Goal: Complete application form: Complete application form

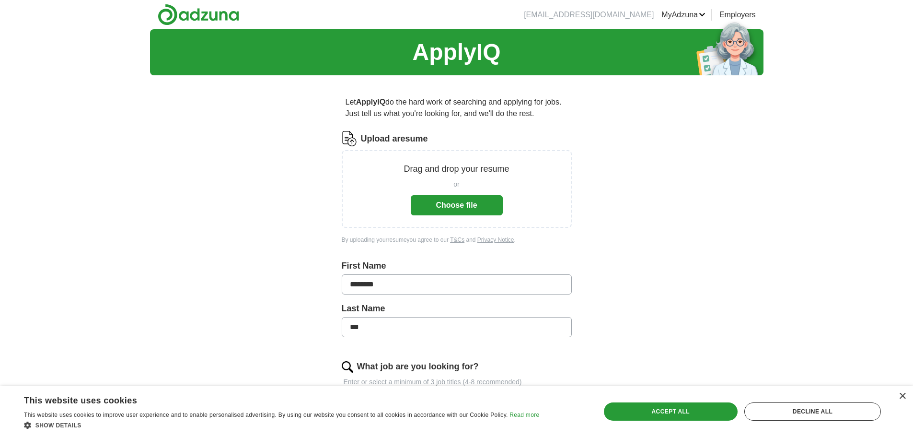
click at [451, 206] on button "Choose file" at bounding box center [457, 205] width 92 height 20
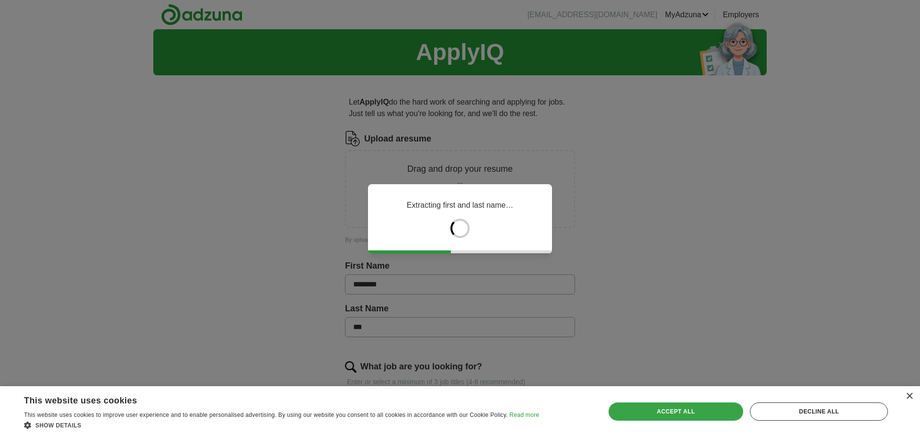
click at [695, 416] on div "Accept all" at bounding box center [676, 411] width 135 height 18
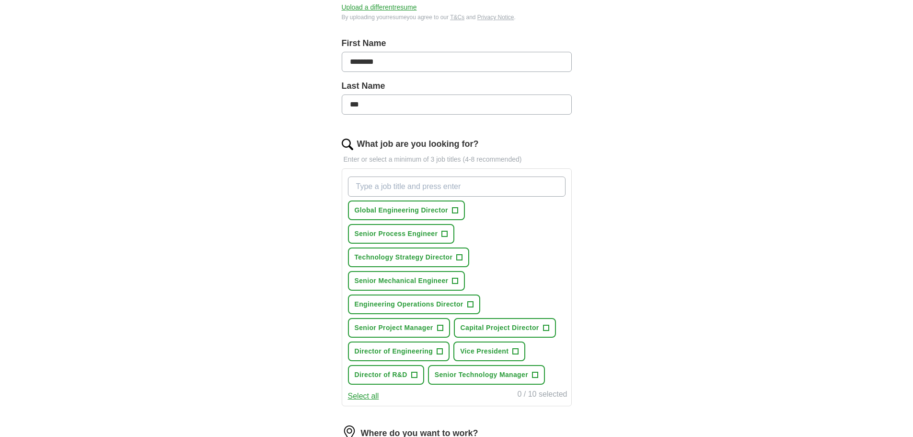
scroll to position [192, 0]
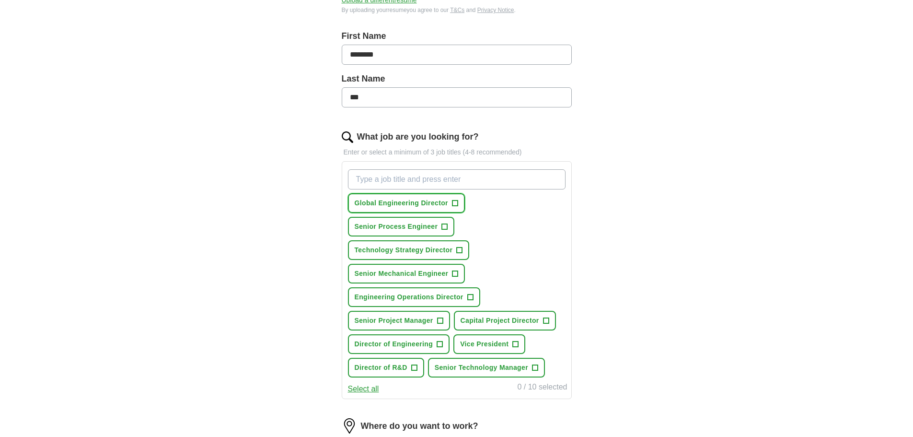
click at [442, 205] on span "Global Engineering Director" at bounding box center [401, 203] width 93 height 10
click at [444, 246] on span "Technology Strategy Director" at bounding box center [404, 250] width 98 height 10
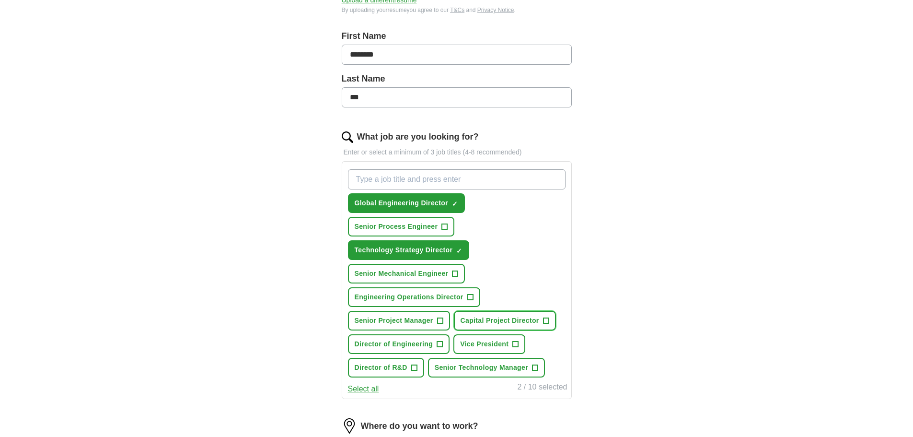
click at [484, 321] on span "Capital Project Director" at bounding box center [499, 320] width 79 height 10
click at [416, 345] on span "Director of Engineering" at bounding box center [394, 344] width 79 height 10
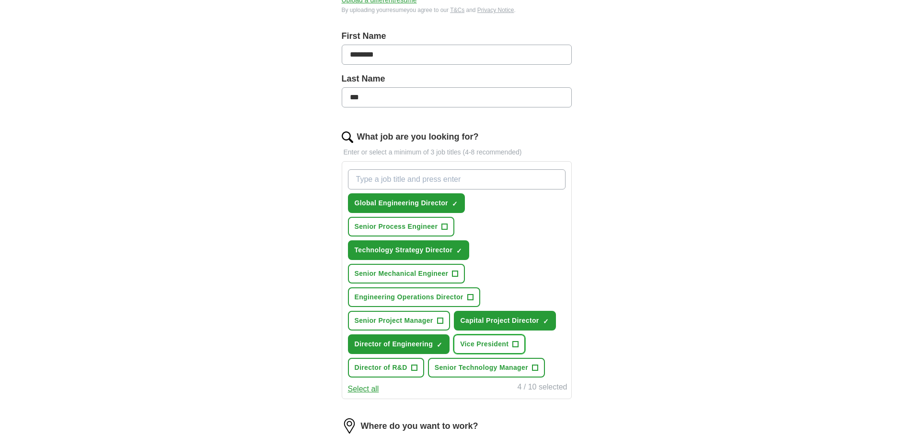
click at [484, 345] on span "Vice President" at bounding box center [484, 344] width 48 height 10
click at [391, 369] on span "Director of R&D" at bounding box center [381, 367] width 53 height 10
click at [470, 368] on span "Senior Technology Manager" at bounding box center [481, 367] width 93 height 10
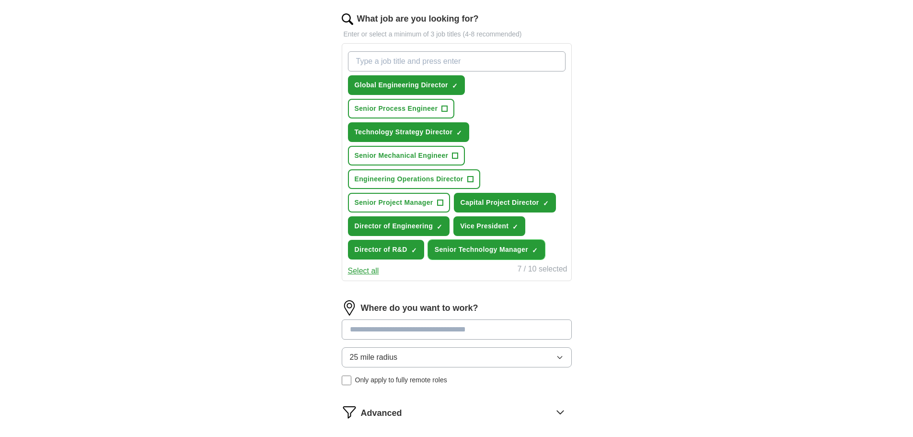
scroll to position [383, 0]
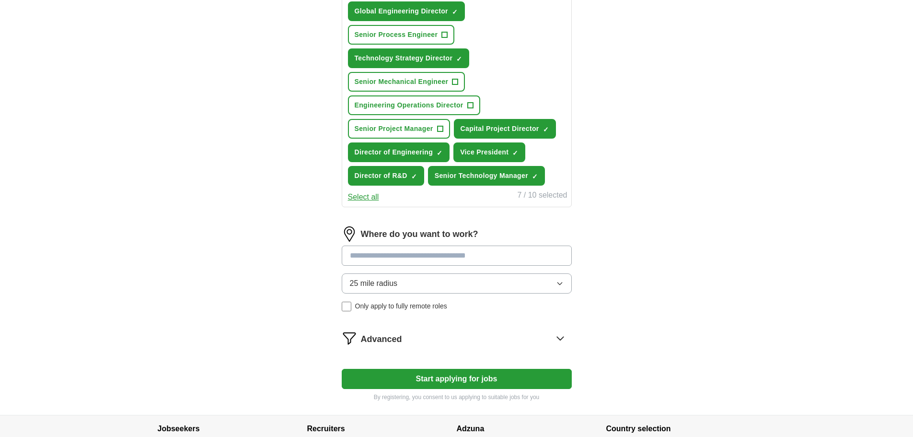
click at [441, 378] on button "Start applying for jobs" at bounding box center [457, 378] width 230 height 20
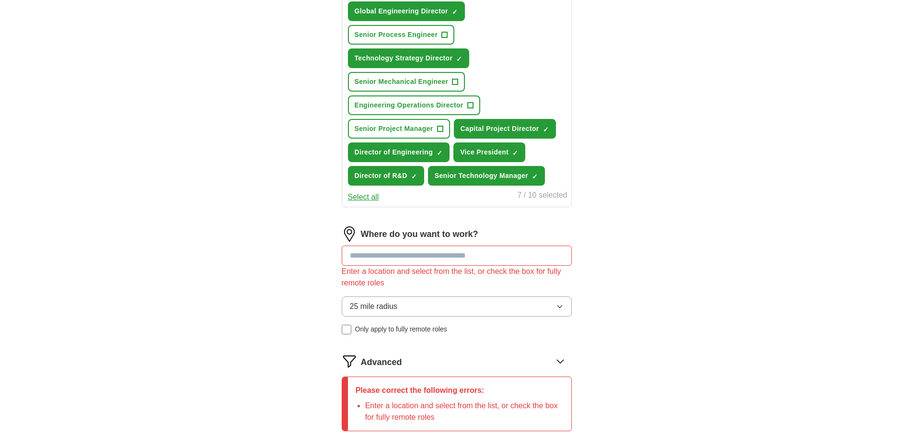
click at [442, 259] on input at bounding box center [457, 255] width 230 height 20
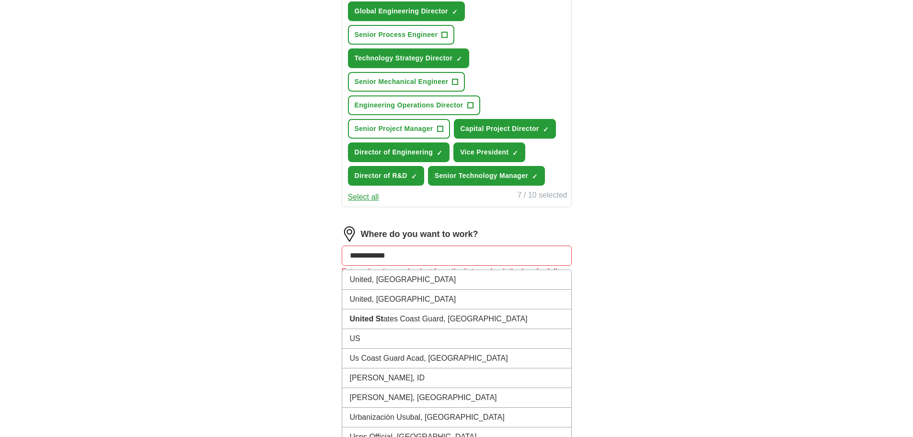
type input "**********"
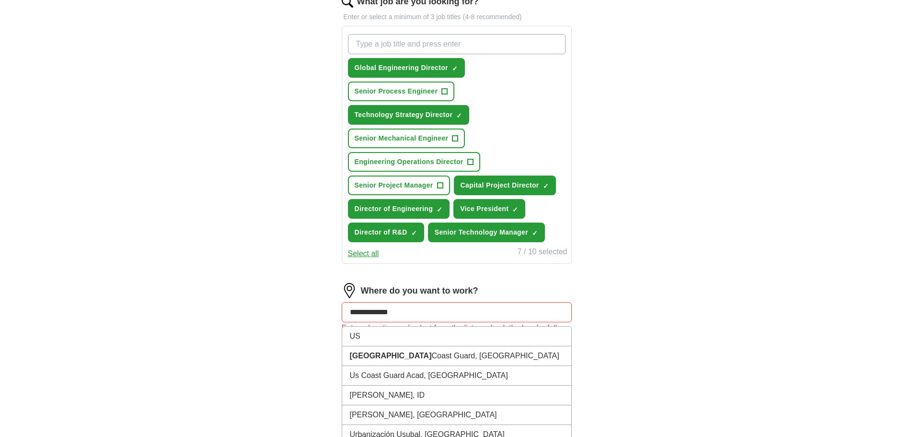
scroll to position [335, 0]
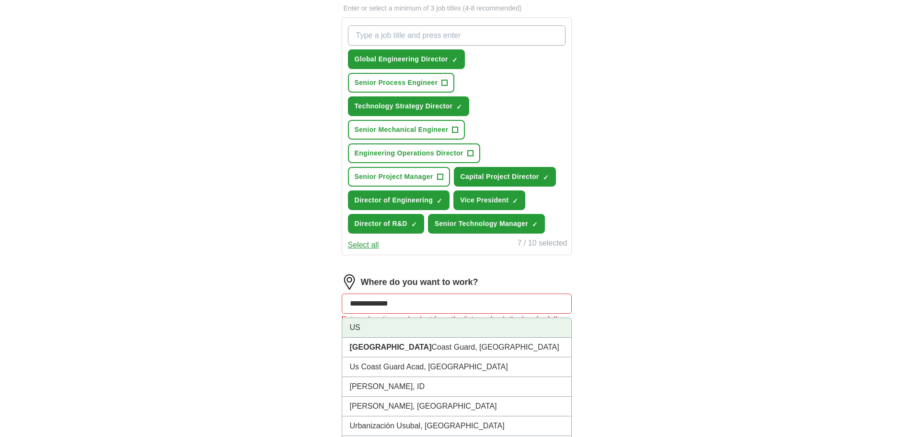
click at [391, 330] on li "US" at bounding box center [456, 328] width 229 height 20
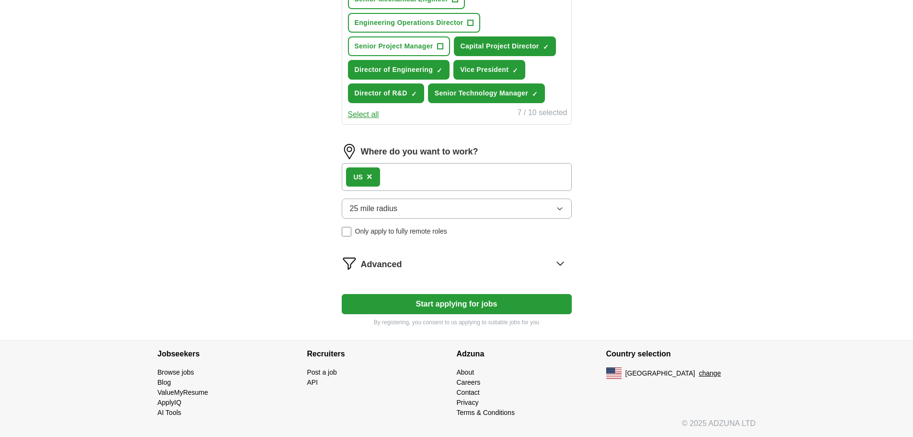
click at [445, 305] on button "Start applying for jobs" at bounding box center [457, 304] width 230 height 20
select select "**"
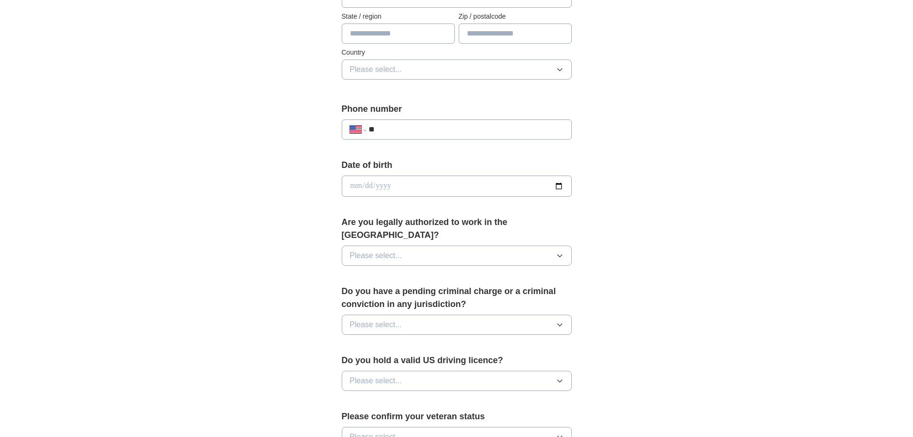
scroll to position [96, 0]
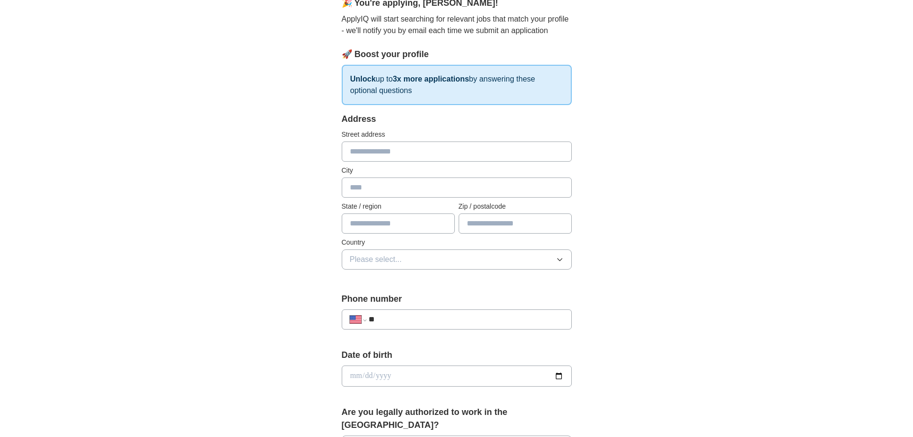
click at [410, 153] on input "text" at bounding box center [457, 151] width 230 height 20
type input "**********"
type input "*******"
type input "*****"
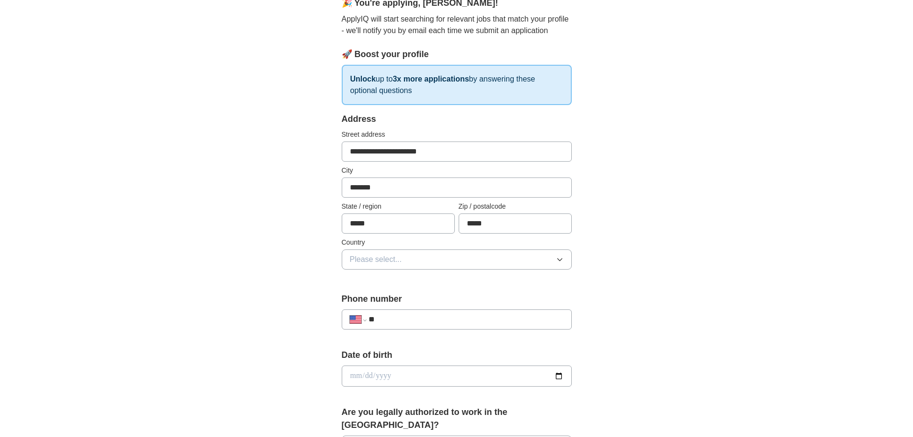
click at [429, 260] on button "Please select..." at bounding box center [457, 259] width 230 height 20
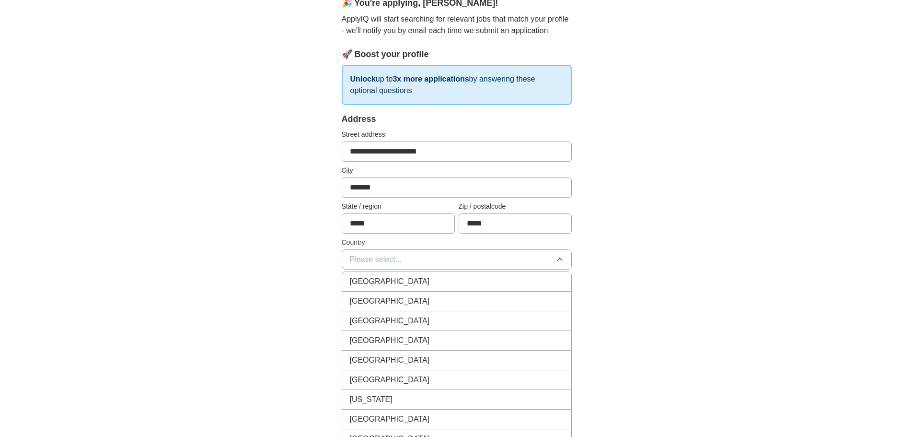
click at [431, 298] on div "[GEOGRAPHIC_DATA]" at bounding box center [457, 301] width 214 height 12
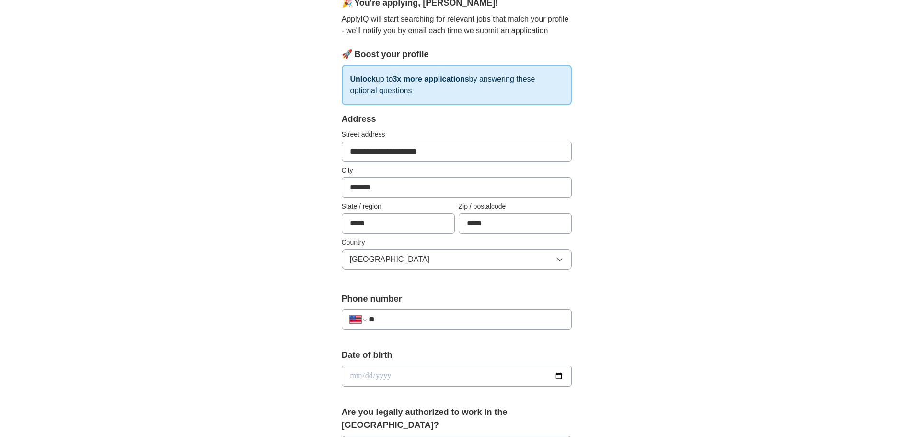
click at [418, 322] on input "**" at bounding box center [465, 319] width 195 height 12
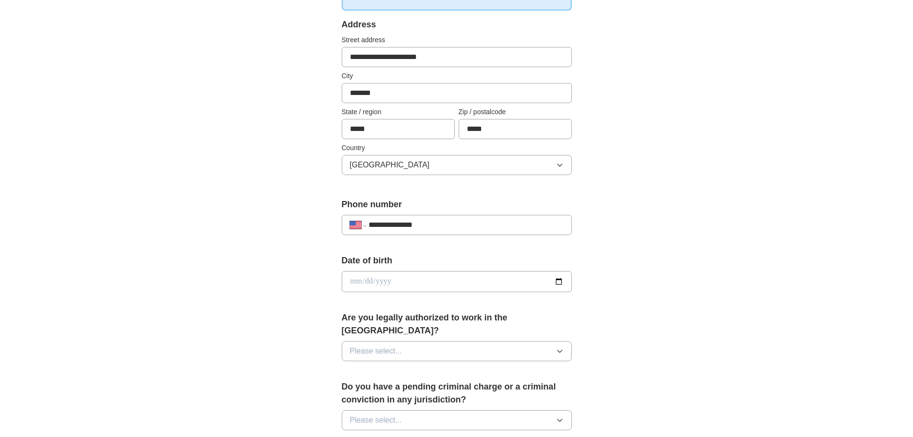
scroll to position [192, 0]
type input "**********"
click at [415, 276] on input "date" at bounding box center [457, 279] width 230 height 21
type input "**********"
click at [415, 339] on button "Please select..." at bounding box center [457, 349] width 230 height 20
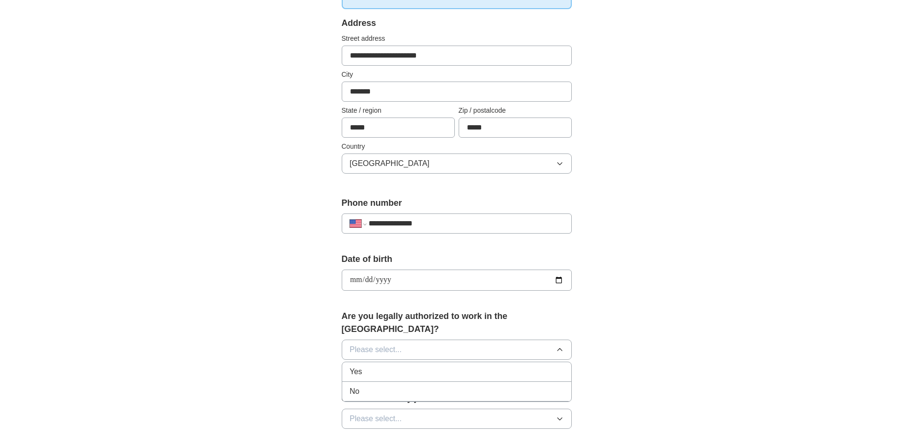
click at [403, 366] on div "Yes" at bounding box center [457, 372] width 214 height 12
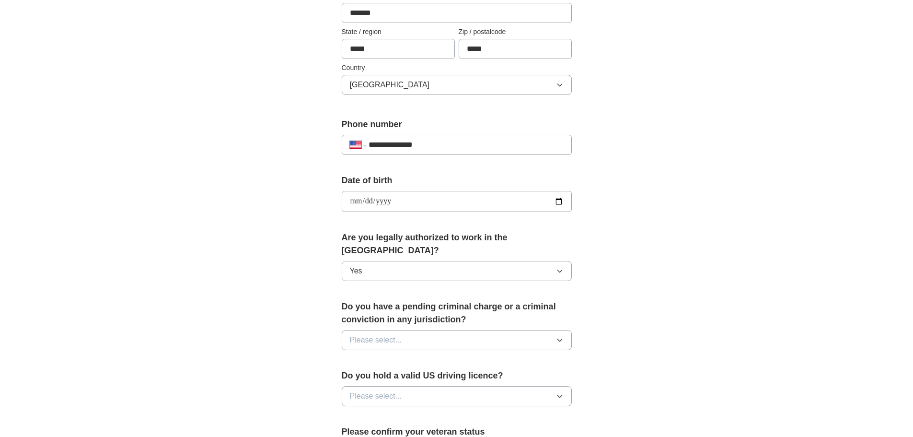
scroll to position [288, 0]
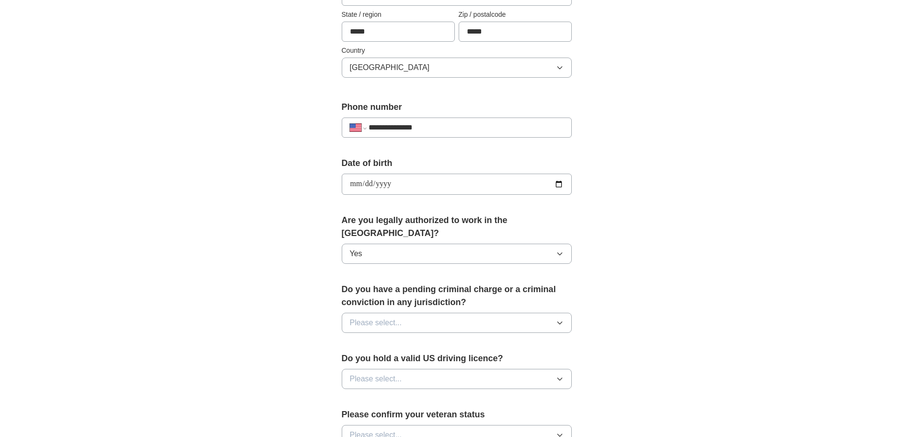
click at [400, 317] on span "Please select..." at bounding box center [376, 323] width 52 height 12
click at [402, 358] on div "No" at bounding box center [457, 364] width 214 height 12
click at [404, 368] on button "Please select..." at bounding box center [457, 378] width 230 height 20
click at [408, 395] on div "Yes" at bounding box center [457, 401] width 214 height 12
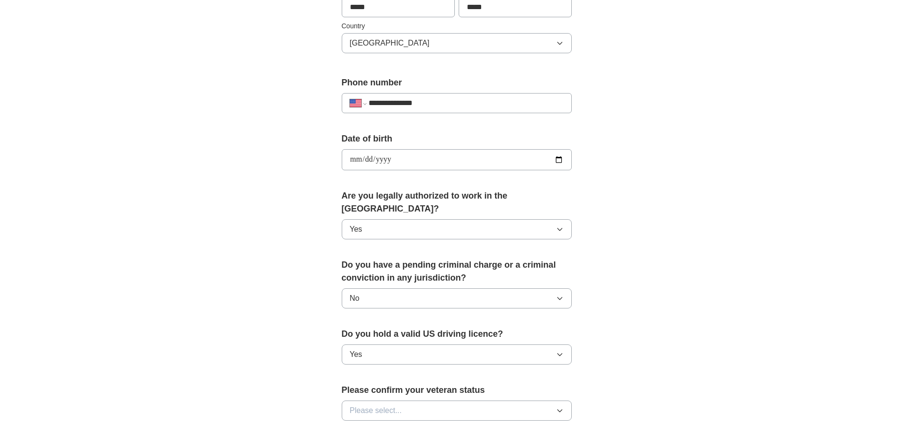
scroll to position [335, 0]
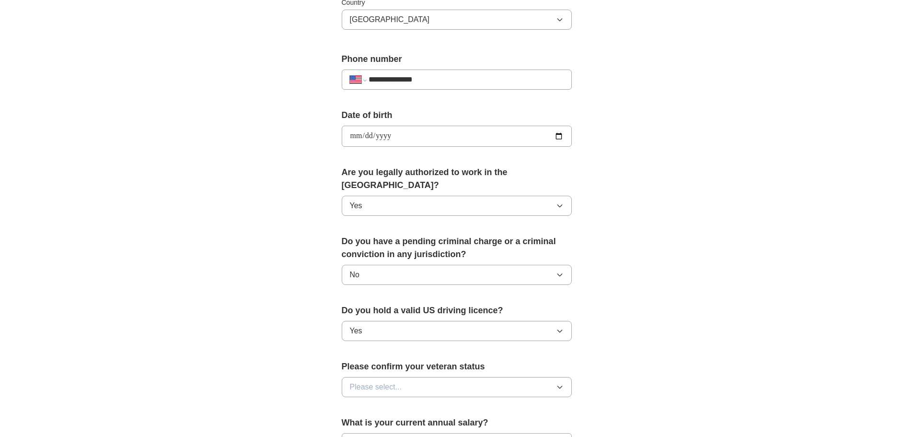
click at [405, 377] on button "Please select..." at bounding box center [457, 387] width 230 height 20
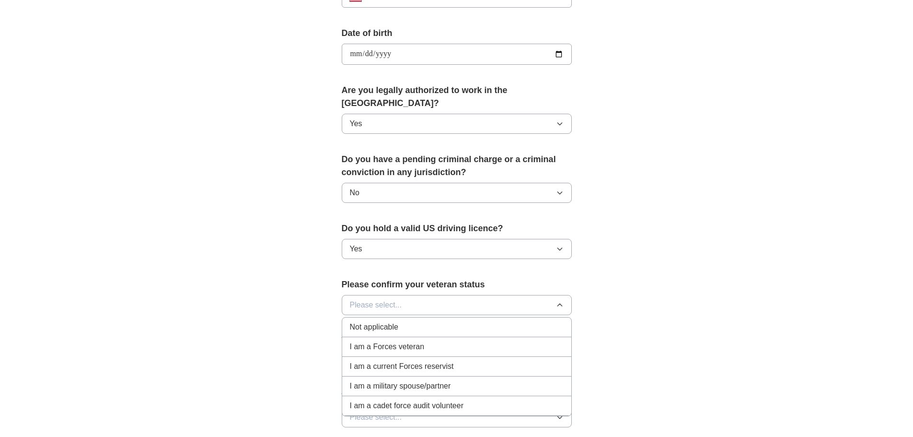
scroll to position [431, 0]
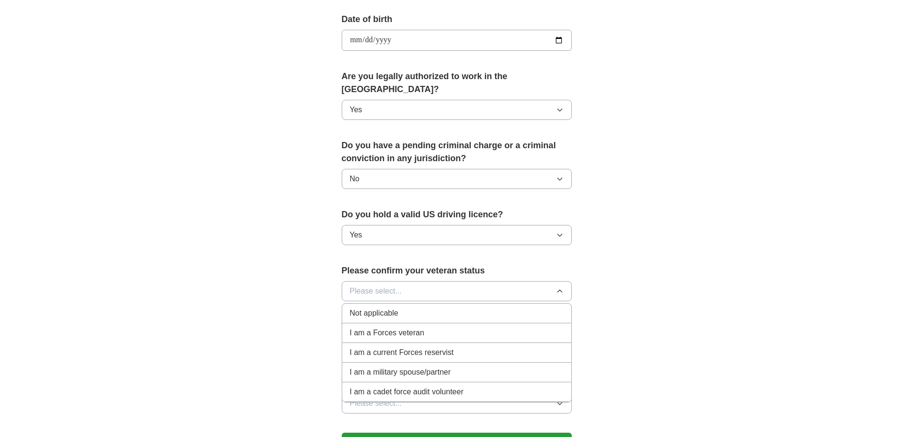
click at [378, 307] on span "Not applicable" at bounding box center [374, 313] width 48 height 12
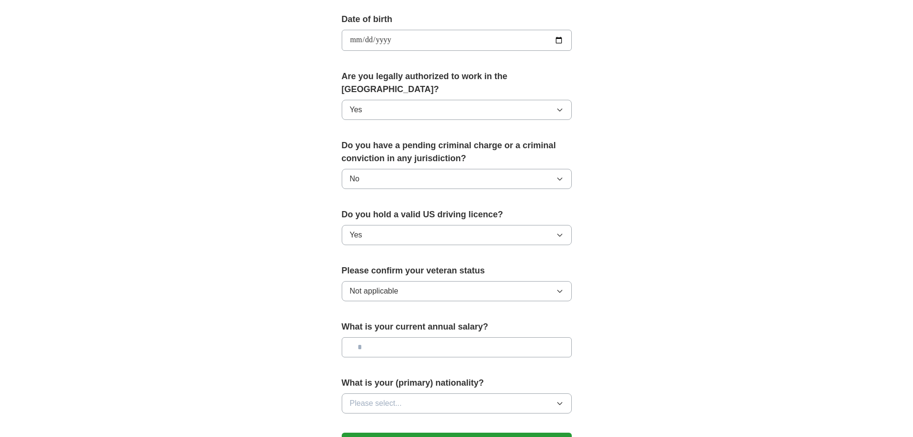
click at [399, 337] on input "text" at bounding box center [457, 347] width 230 height 20
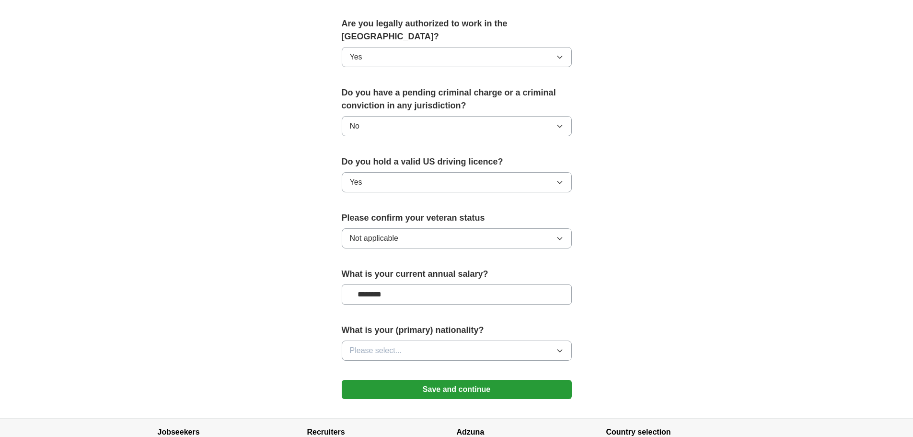
scroll to position [527, 0]
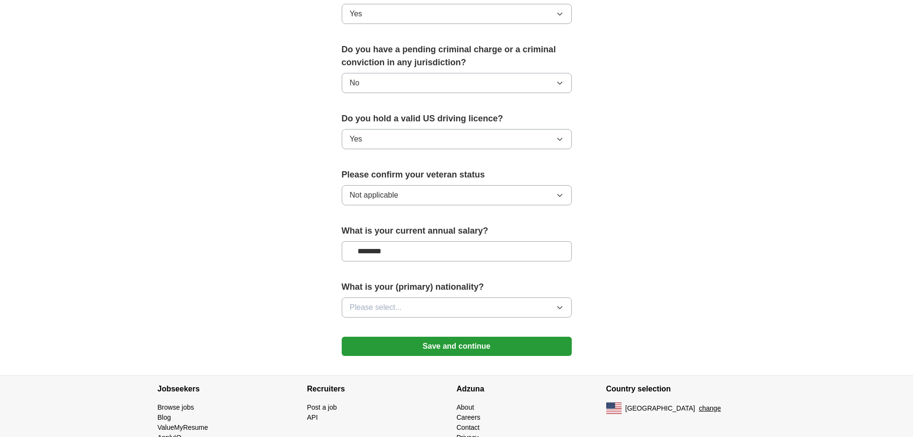
type input "********"
click at [386, 301] on span "Please select..." at bounding box center [376, 307] width 52 height 12
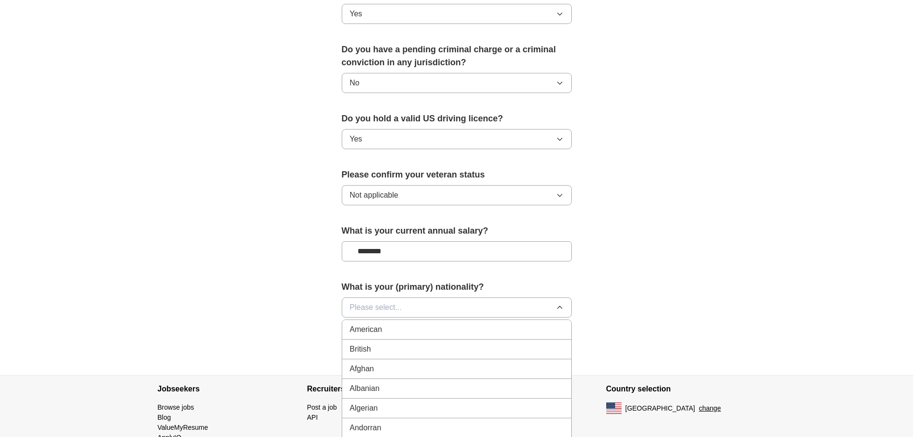
click at [389, 323] on div "American" at bounding box center [457, 329] width 214 height 12
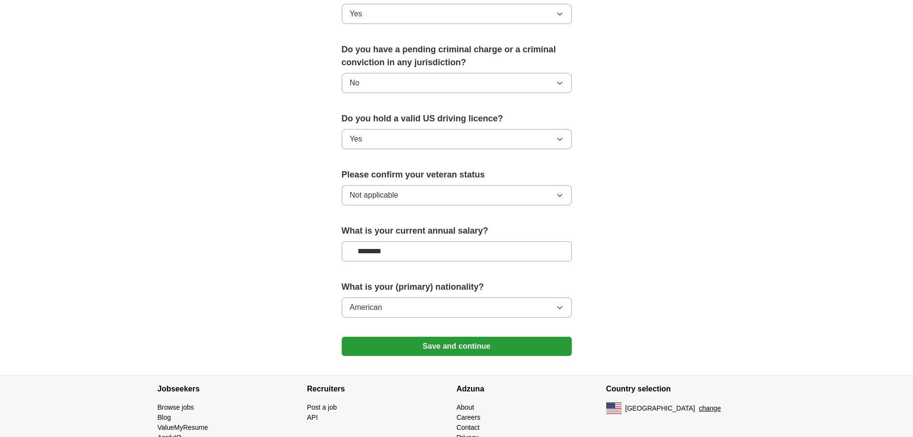
click at [472, 336] on button "Save and continue" at bounding box center [457, 345] width 230 height 19
